Goal: Check status: Check status

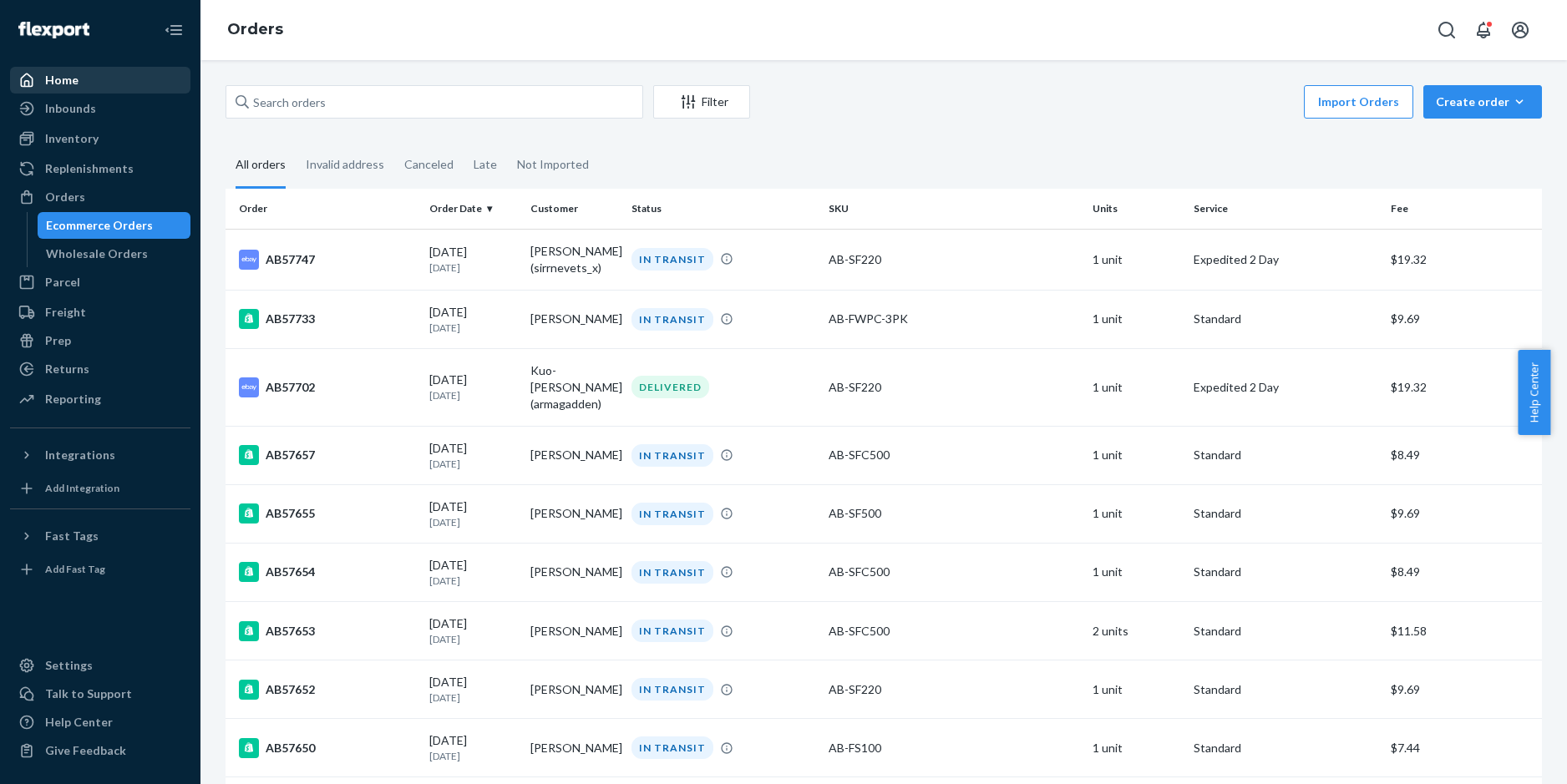
click at [71, 79] on div "Home" at bounding box center [62, 80] width 34 height 17
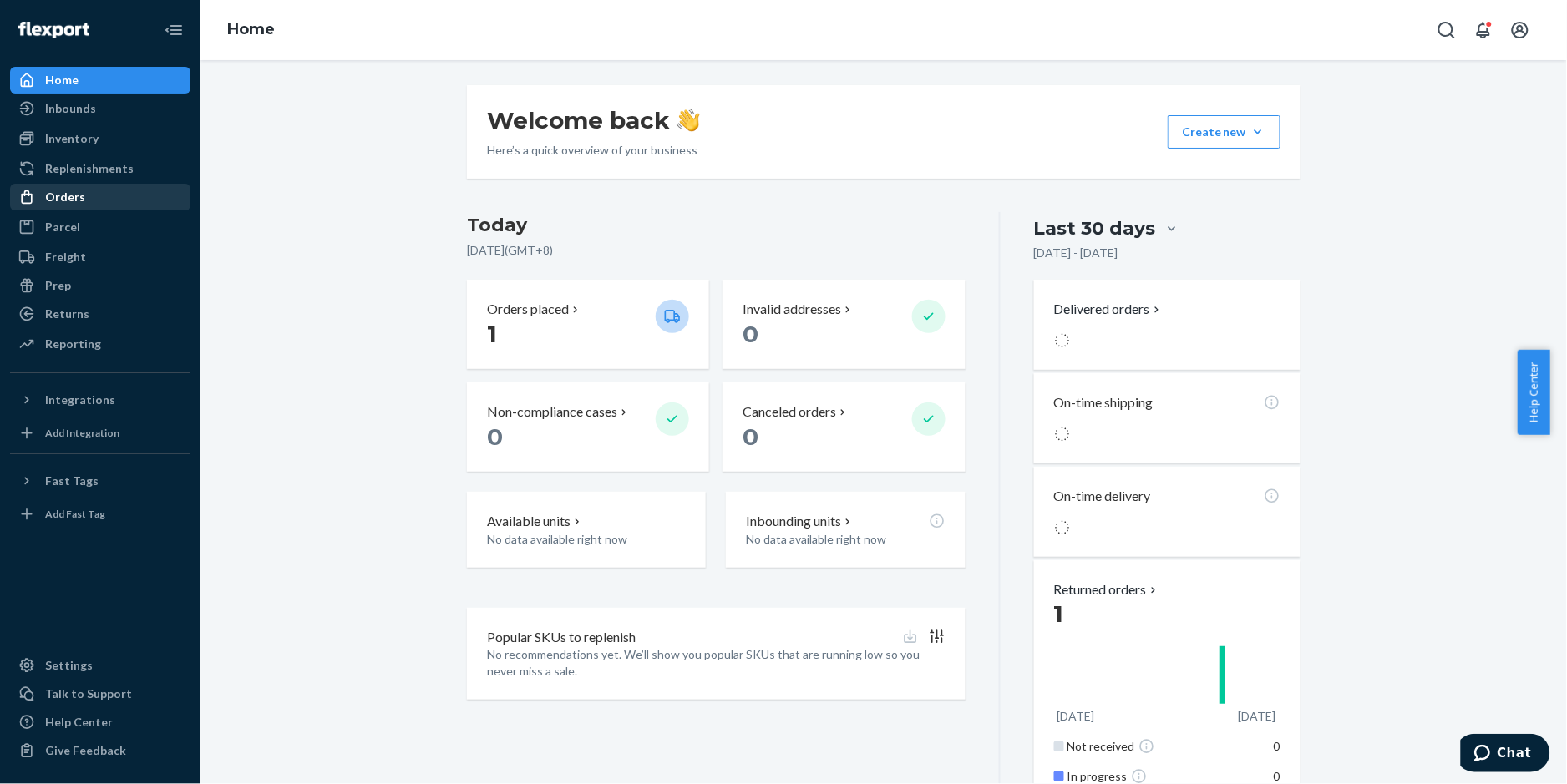
click at [99, 204] on div "Orders" at bounding box center [100, 196] width 178 height 23
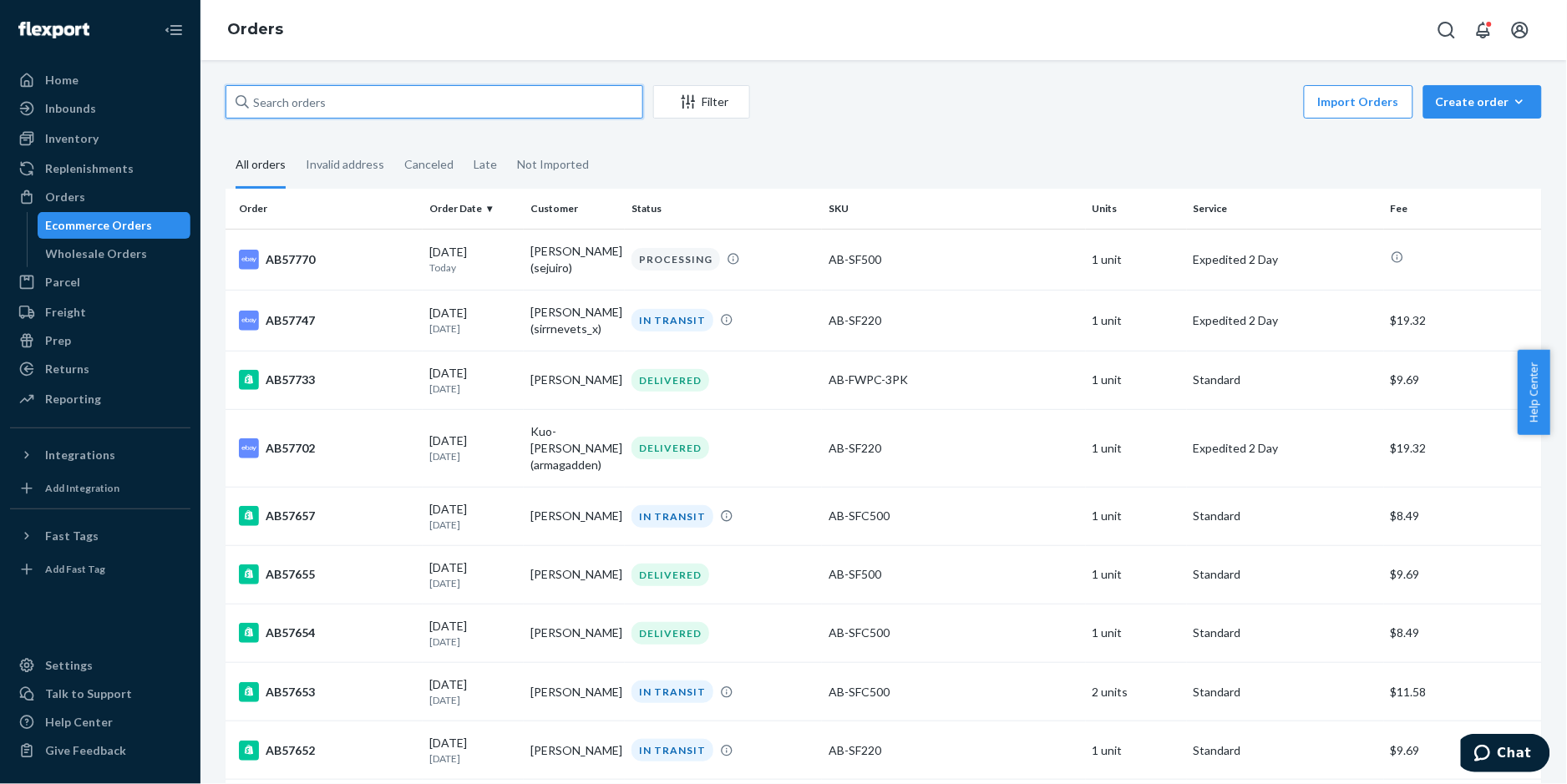
click at [397, 106] on input "text" at bounding box center [434, 102] width 418 height 34
paste input "AB57776"
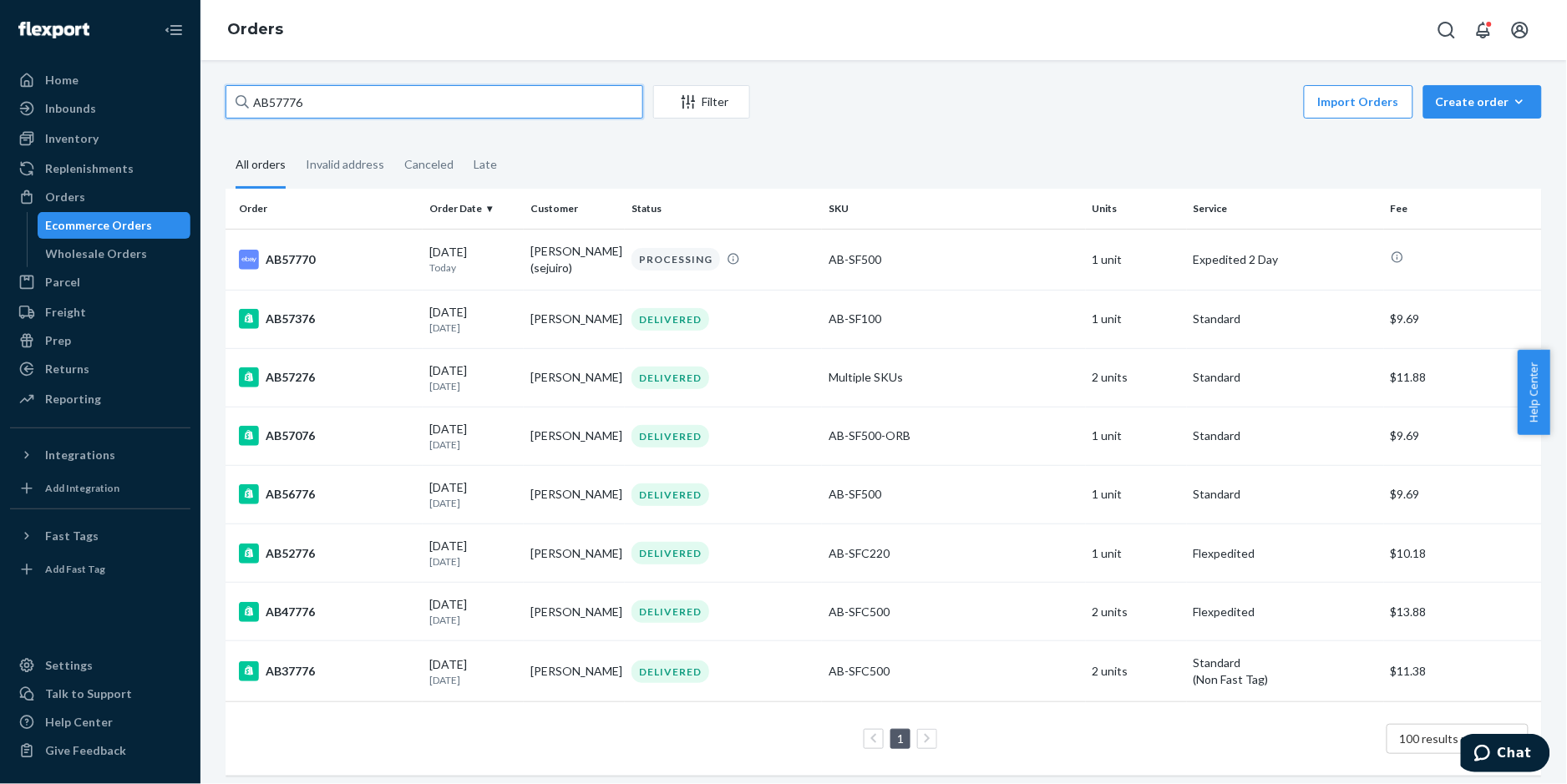
type input "AB57776"
